Goal: Navigation & Orientation: Find specific page/section

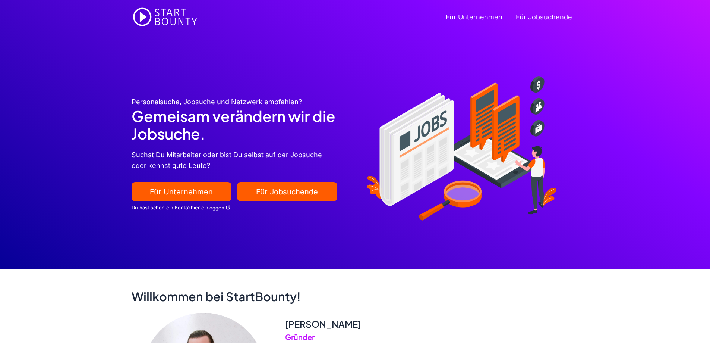
click at [466, 17] on link "Für Unternehmen" at bounding box center [474, 17] width 70 height 30
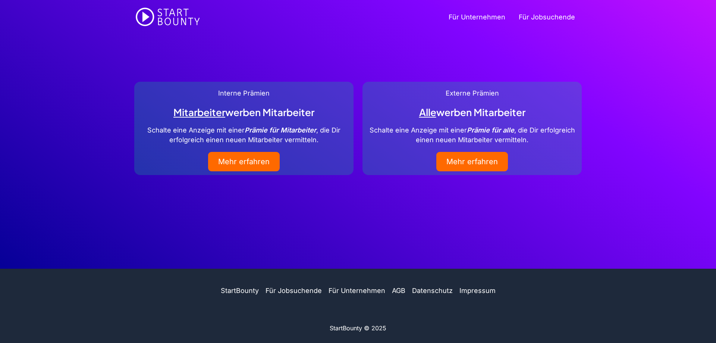
click at [557, 19] on link "Für Jobsuchende" at bounding box center [547, 17] width 70 height 30
